Goal: Information Seeking & Learning: Learn about a topic

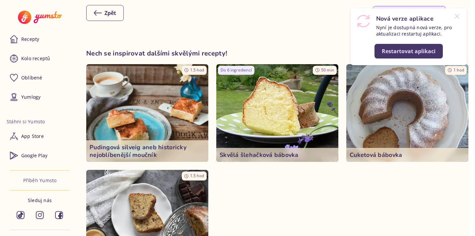
scroll to position [834, 0]
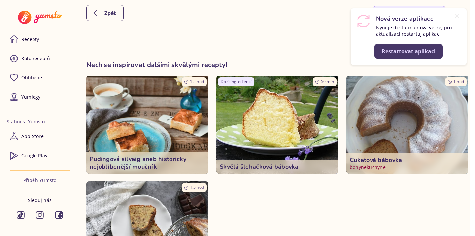
click at [391, 121] on img at bounding box center [408, 124] width 128 height 103
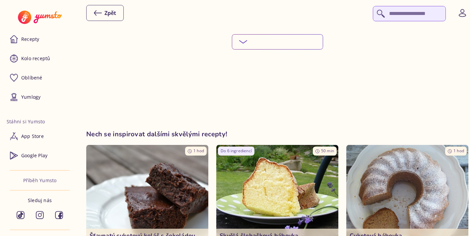
scroll to position [842, 0]
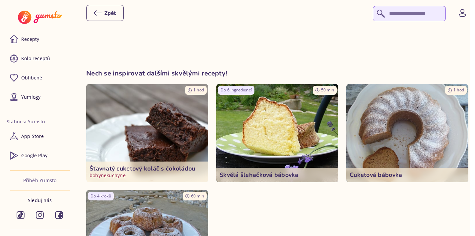
click at [176, 128] on img at bounding box center [147, 133] width 122 height 98
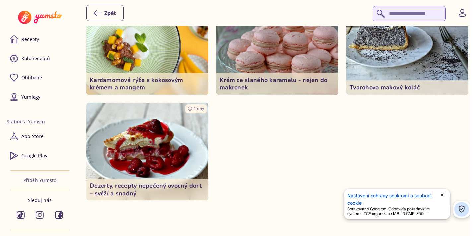
scroll to position [1624, 0]
